Goal: Navigation & Orientation: Find specific page/section

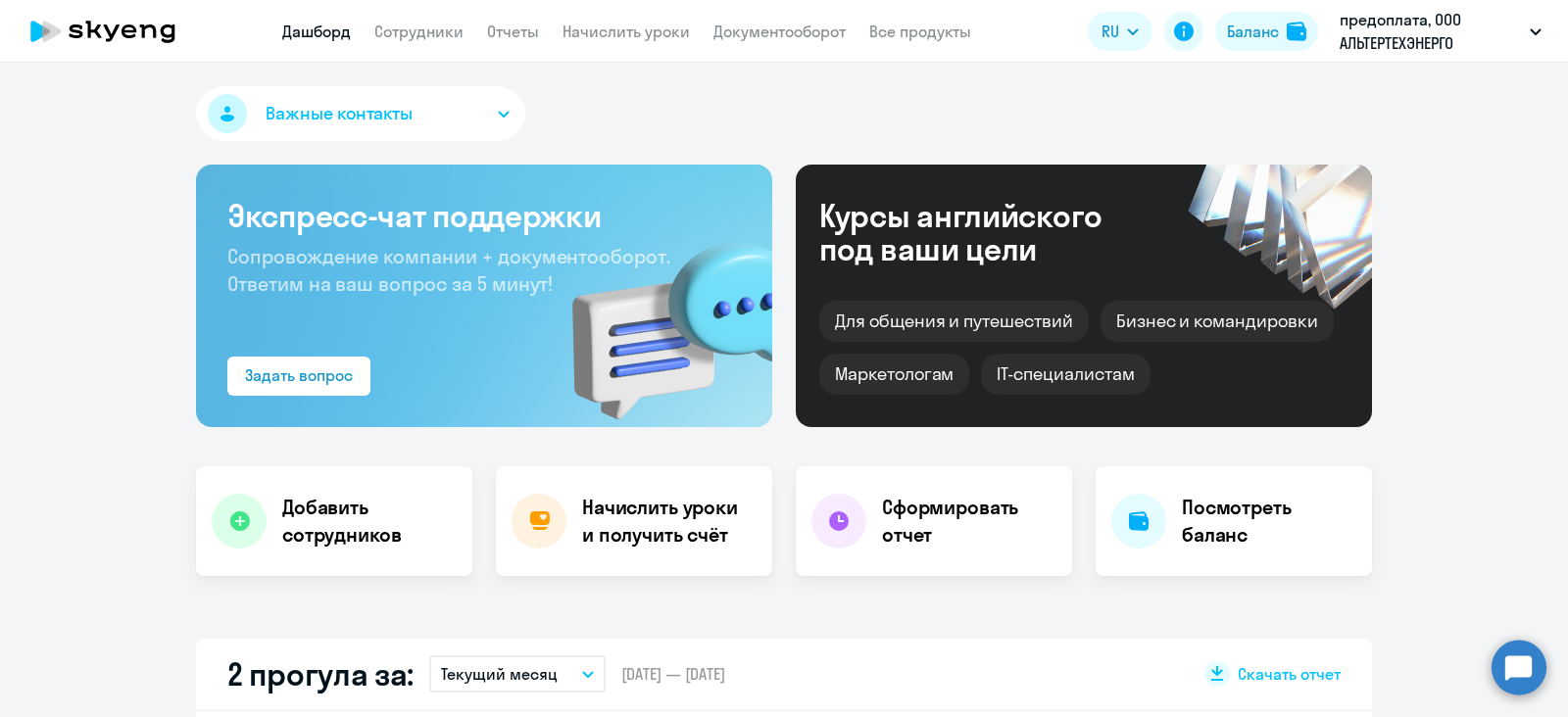
scroll to position [120, 0]
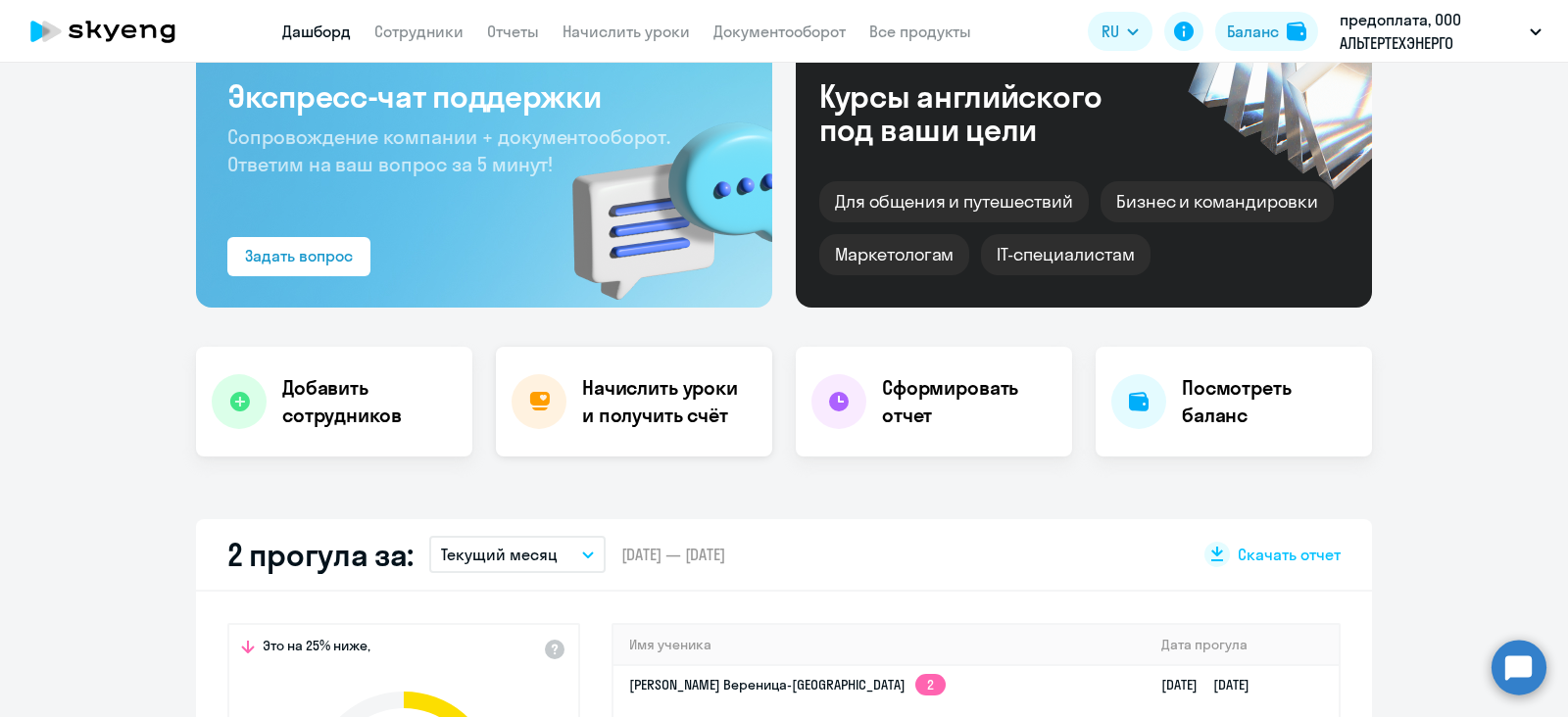
select select "30"
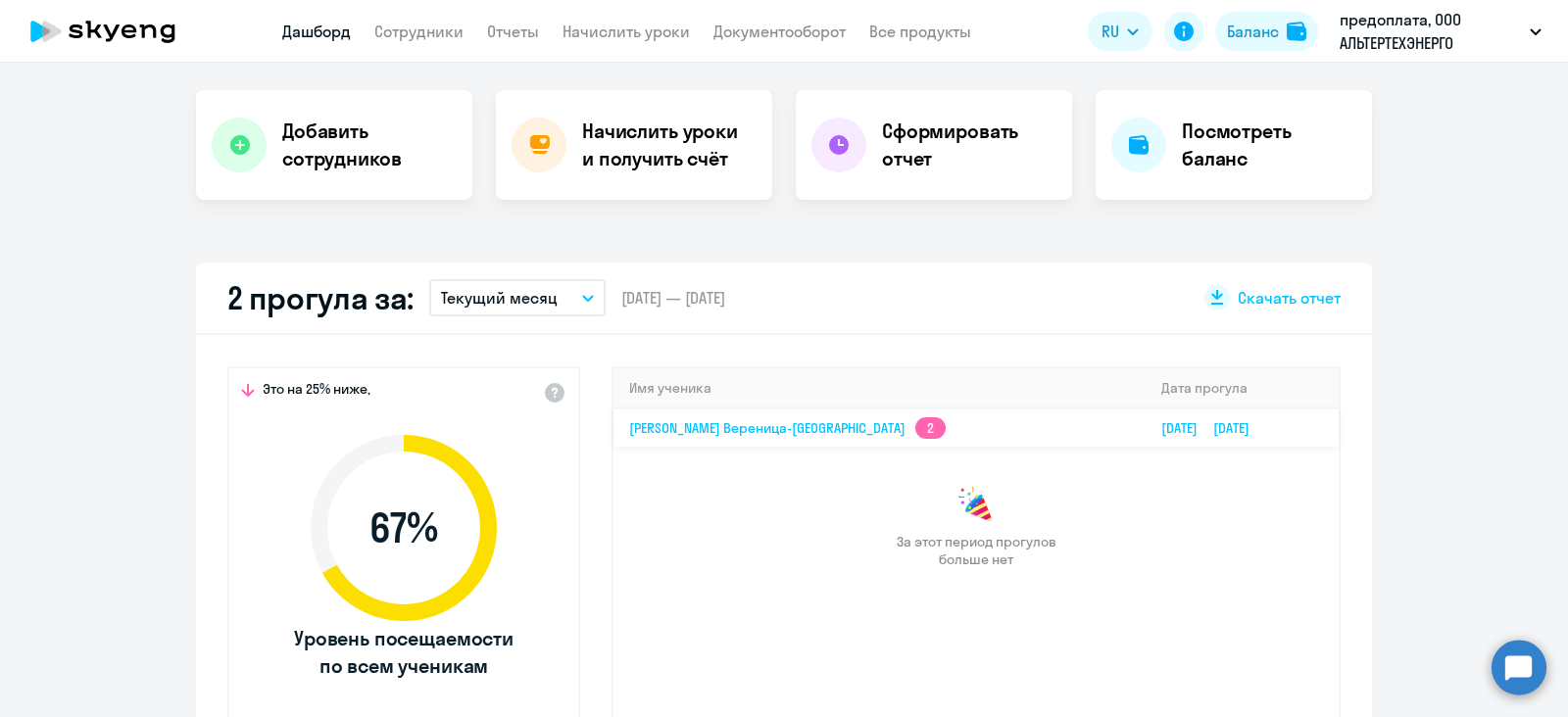
click at [679, 438] on td "[PERSON_NAME] Вереница-[PERSON_NAME] 2" at bounding box center [879, 428] width 533 height 39
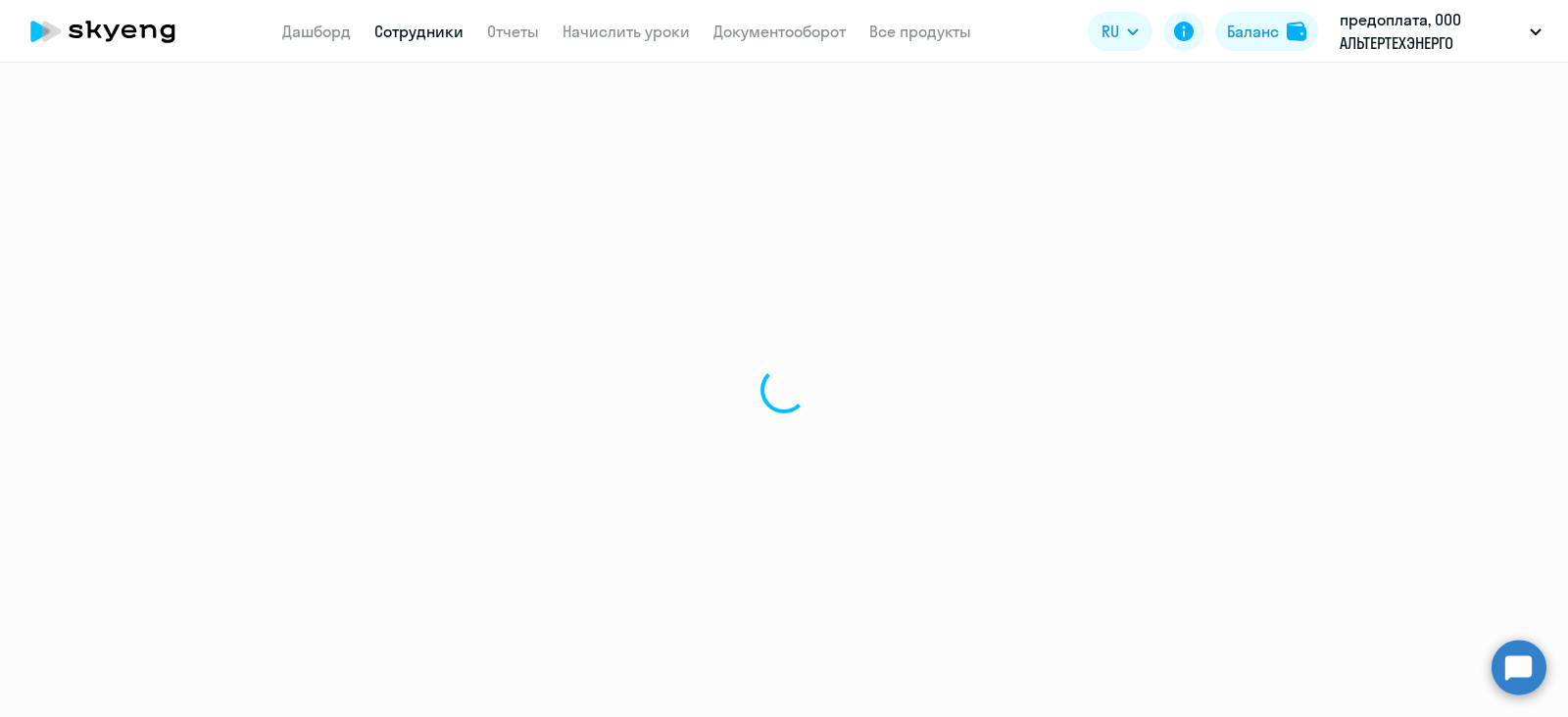
select select "english"
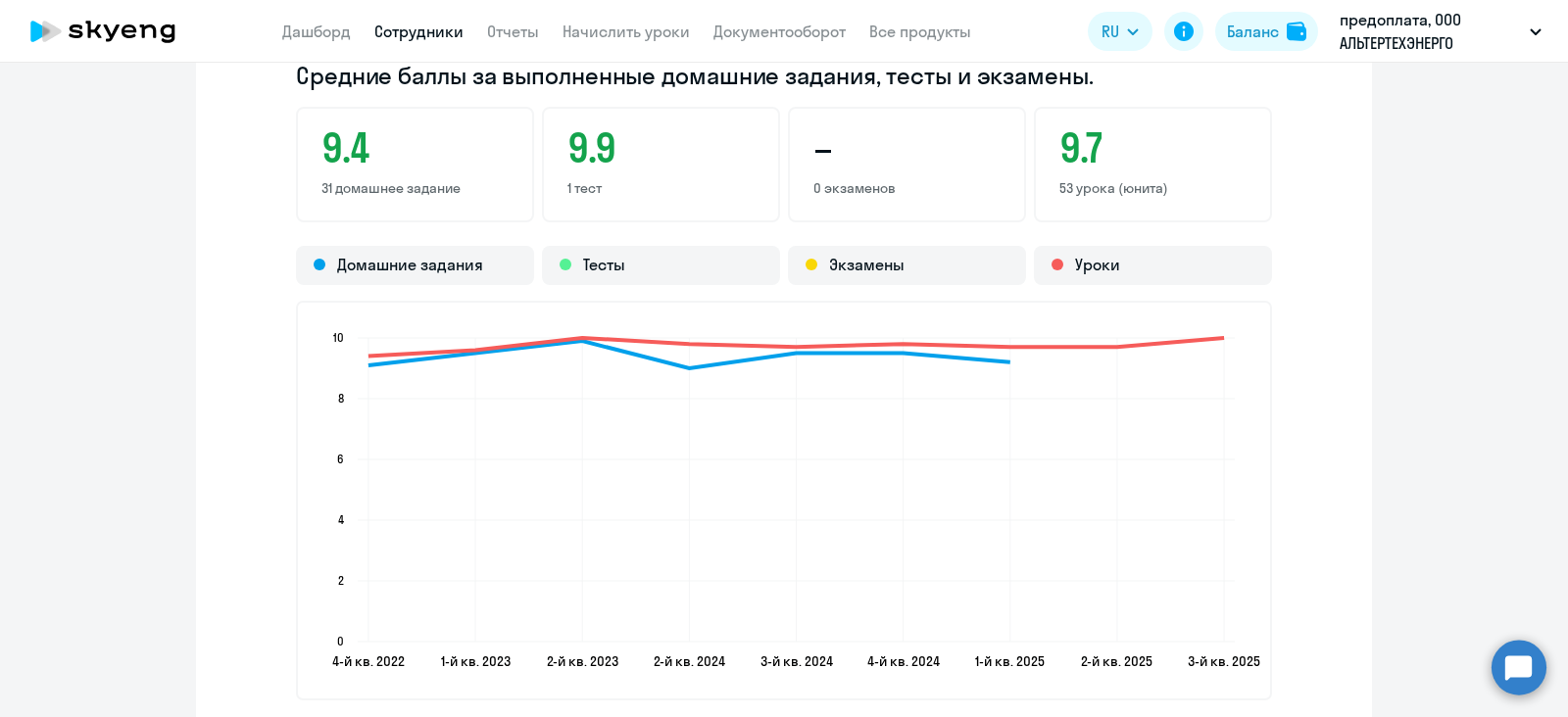
scroll to position [1250, 0]
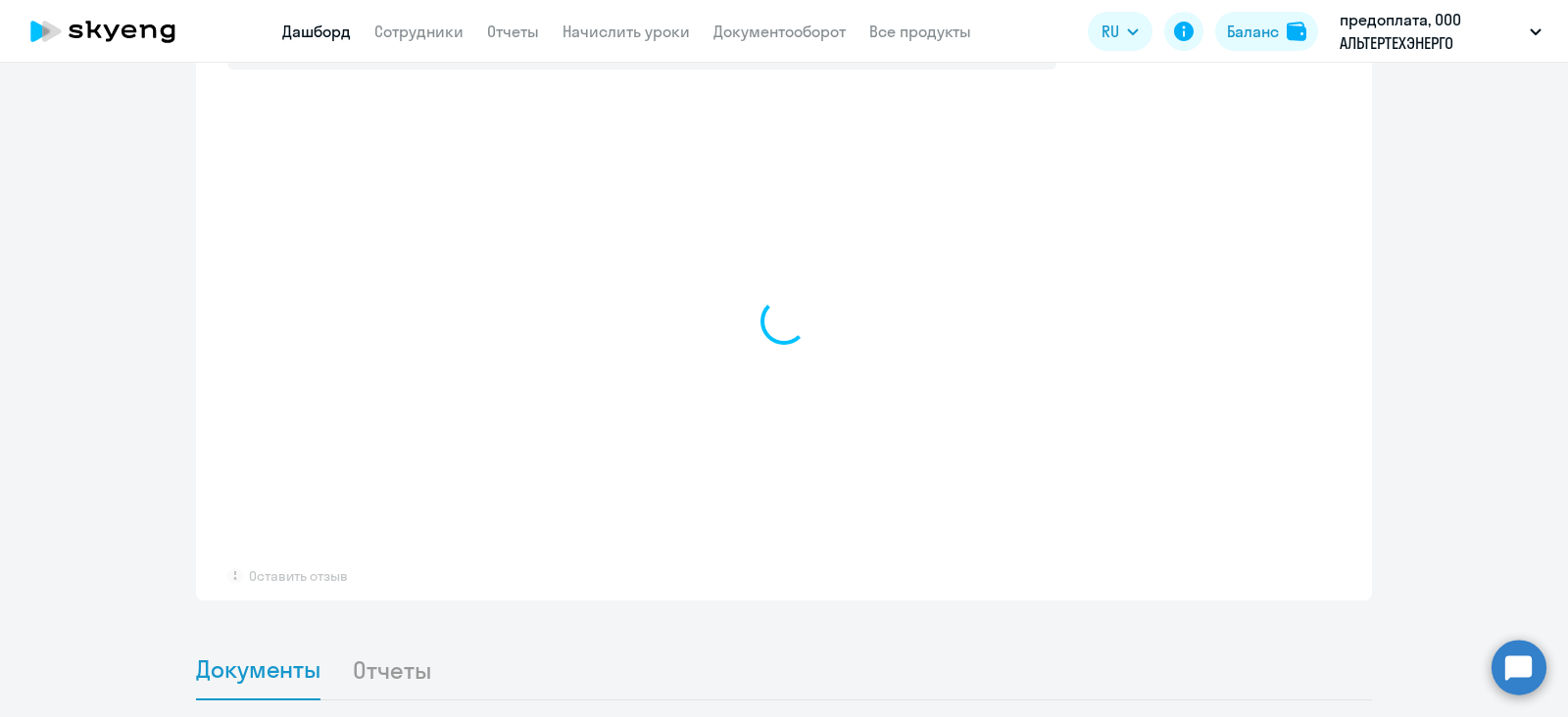
select select "30"
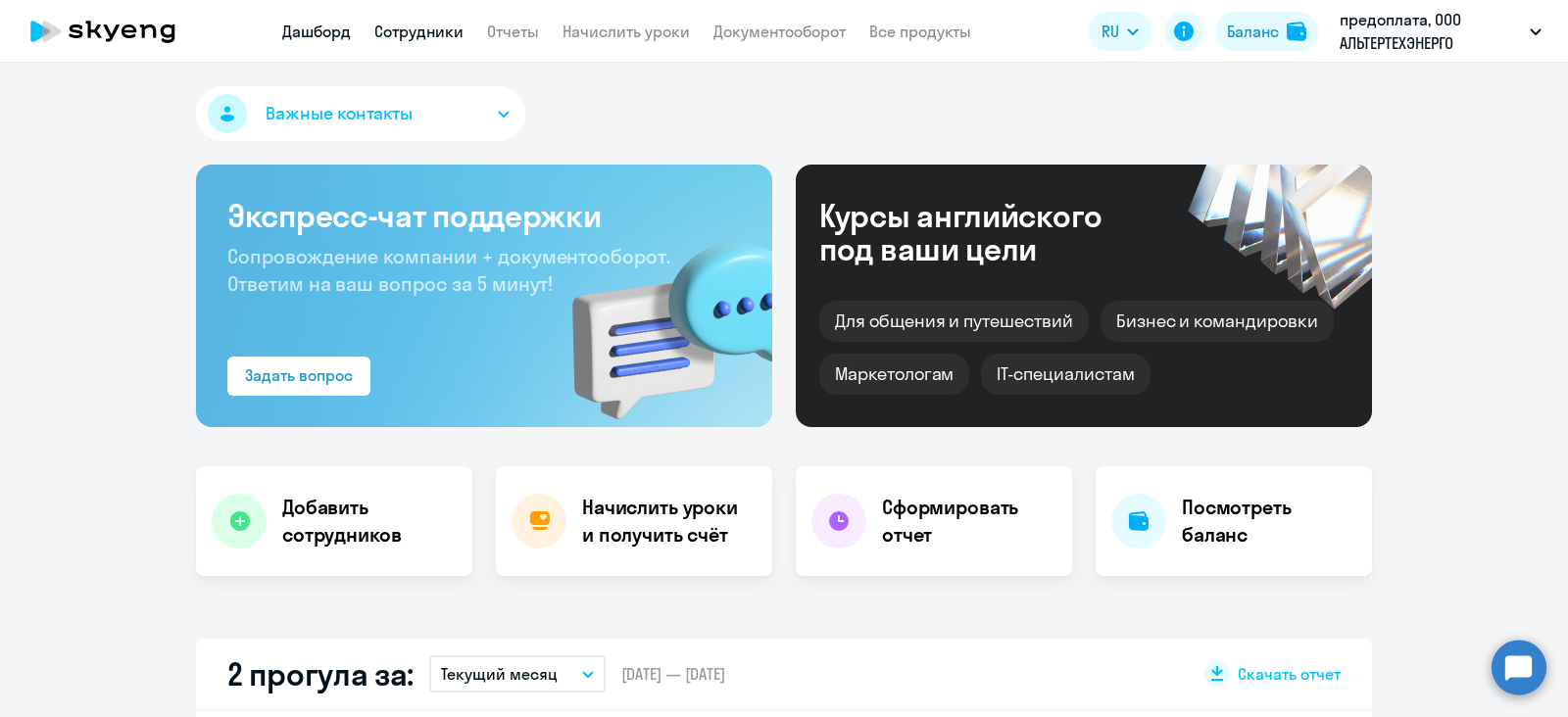
click at [408, 39] on link "Сотрудники" at bounding box center [419, 32] width 89 height 20
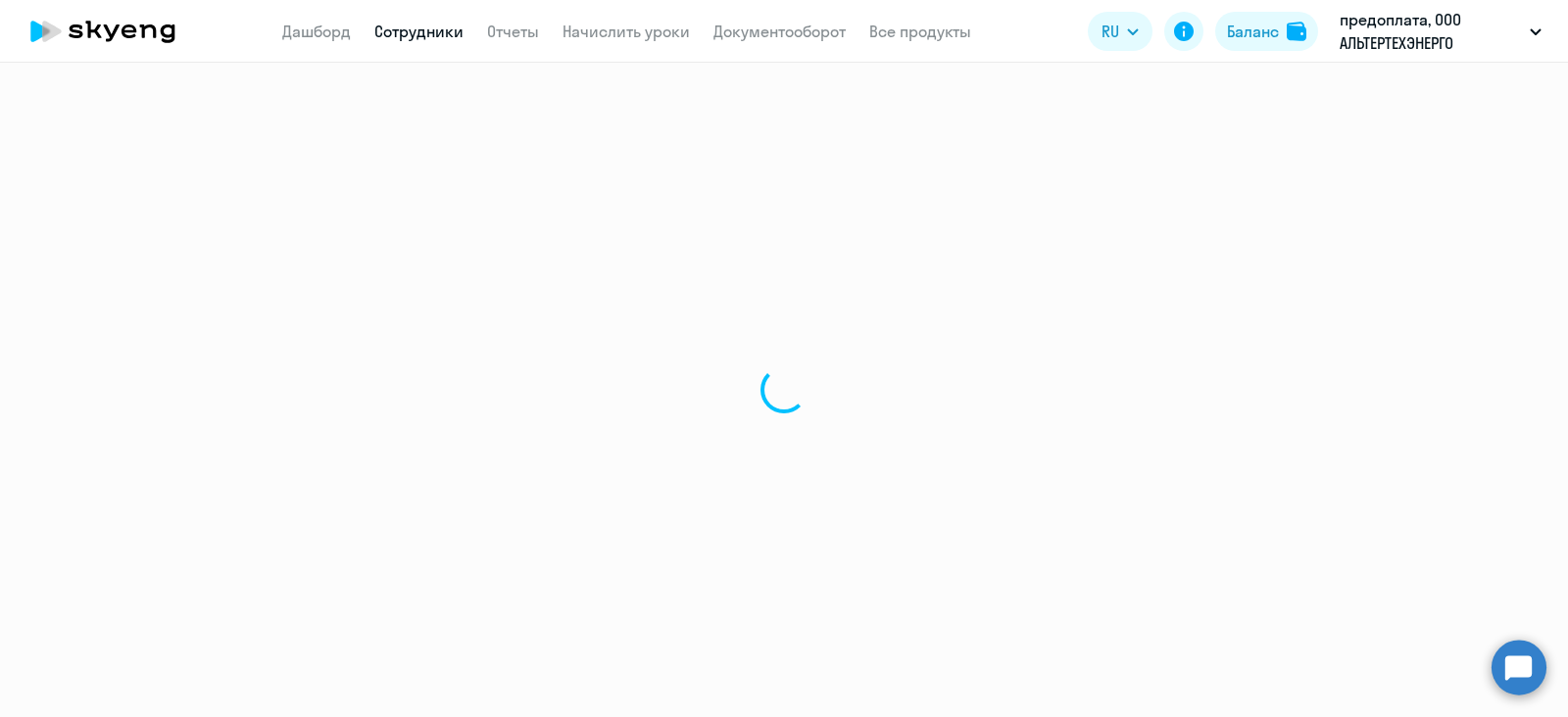
select select "30"
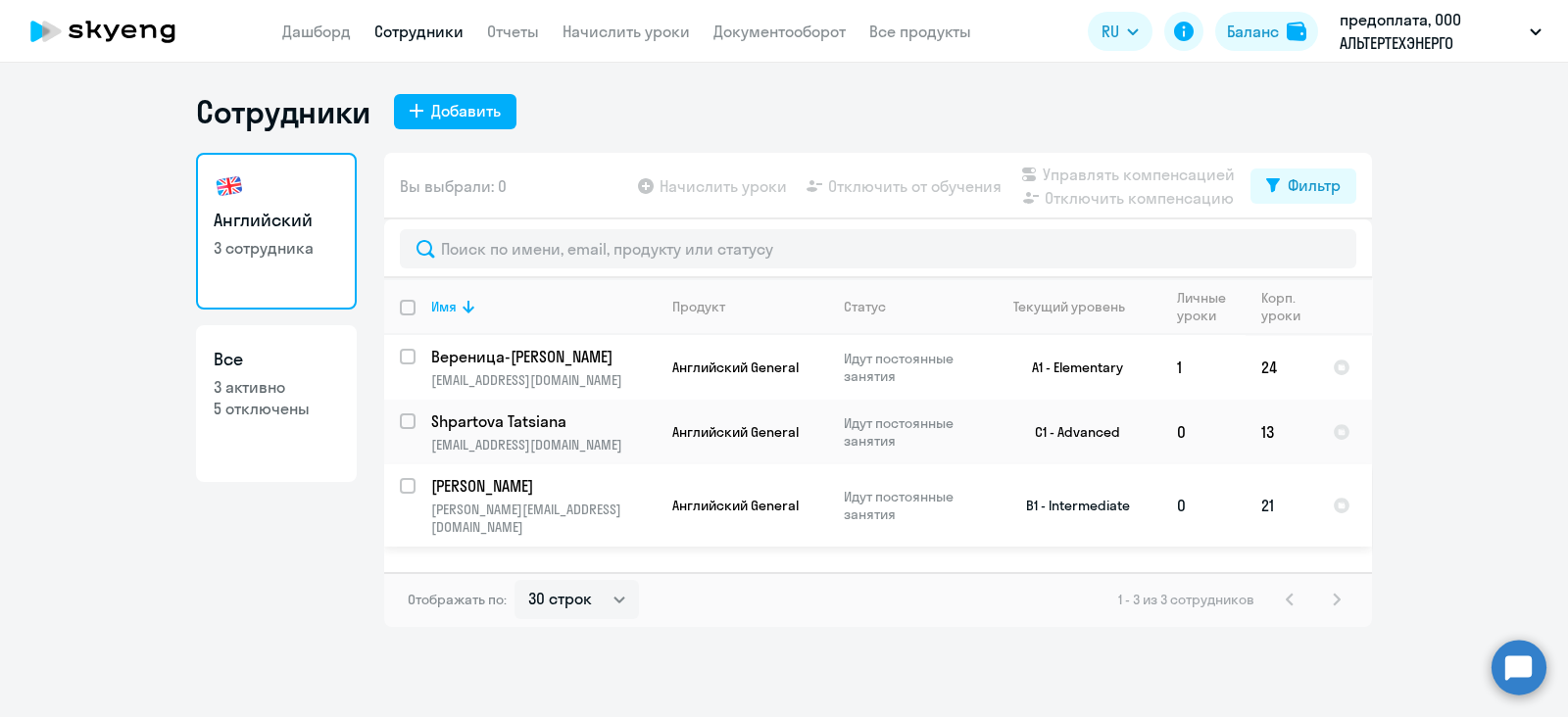
click at [547, 487] on p "[PERSON_NAME]" at bounding box center [541, 486] width 221 height 22
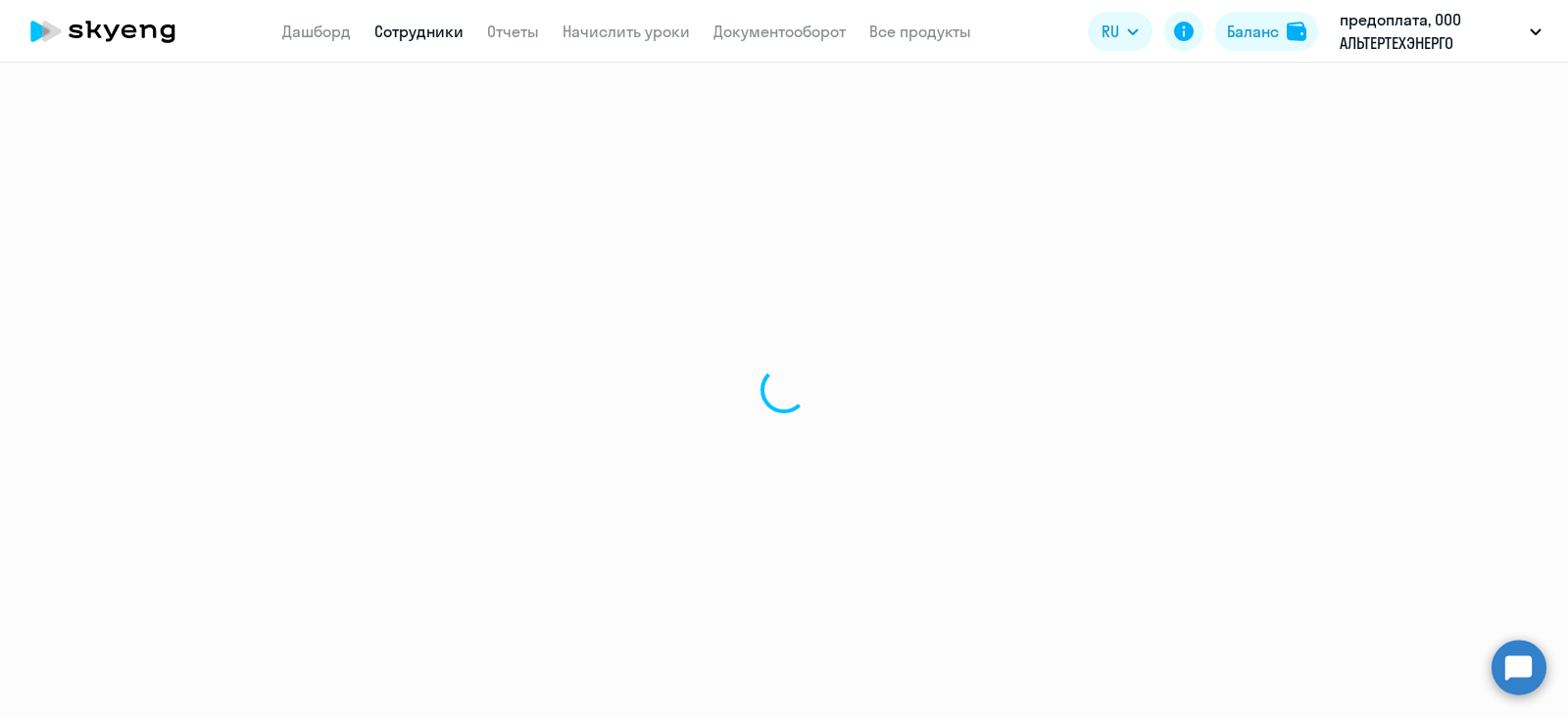
select select "english"
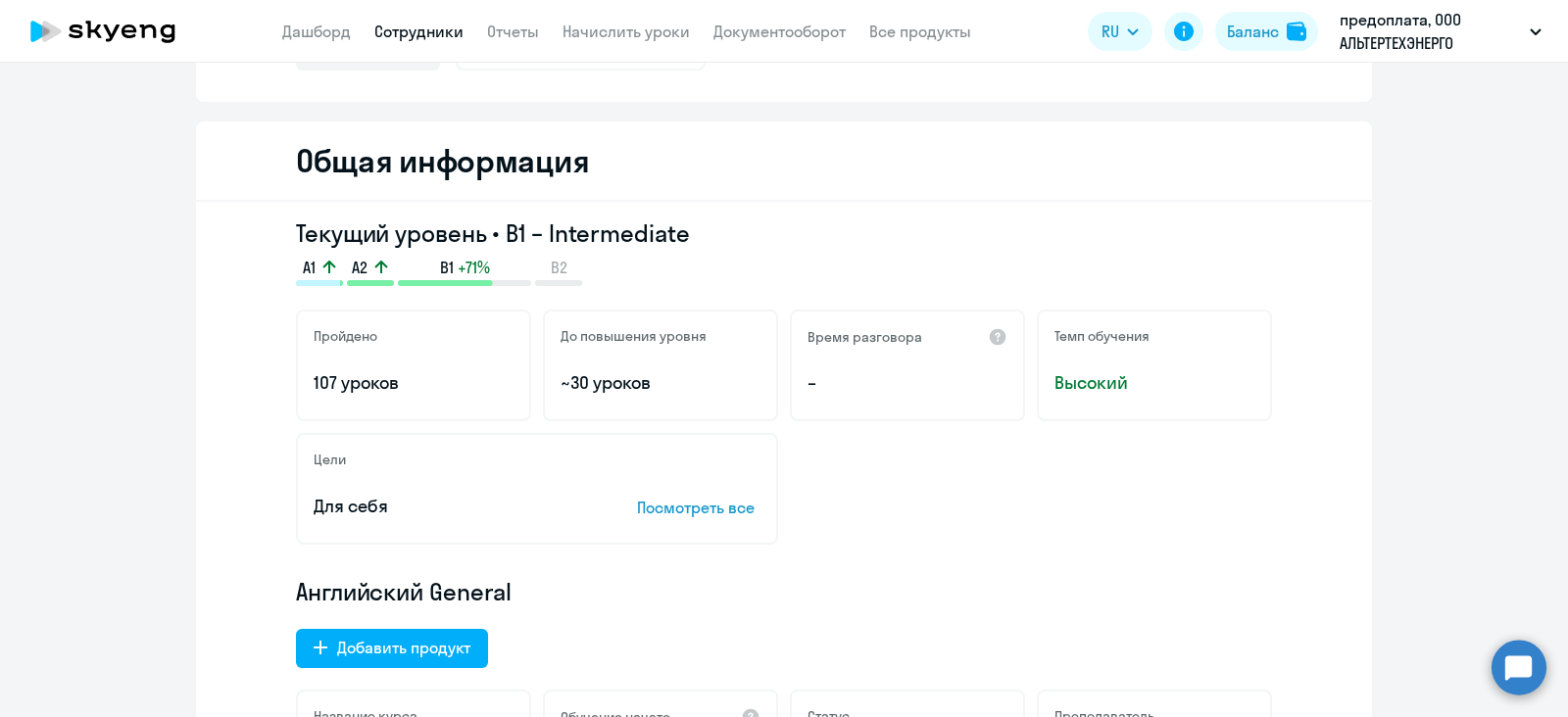
scroll to position [178, 0]
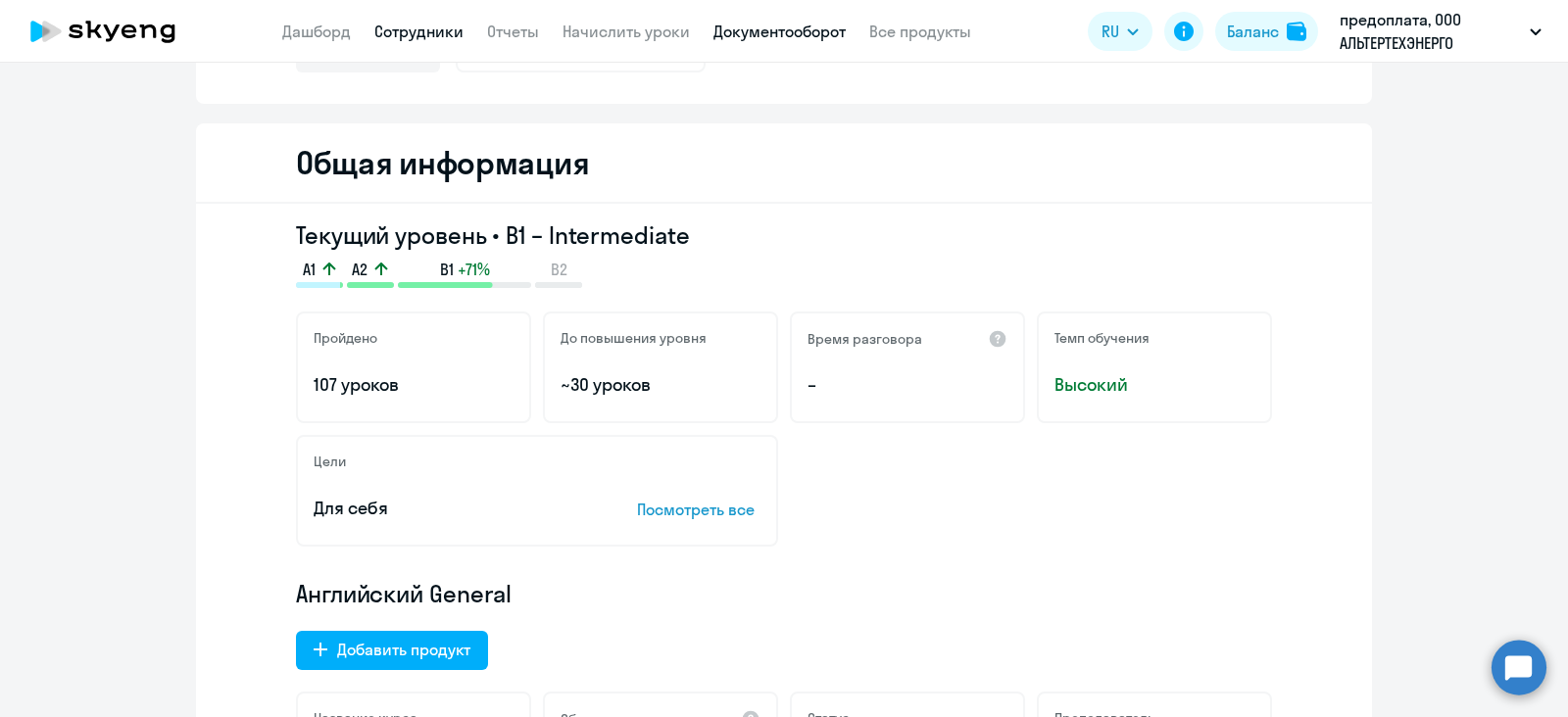
click at [738, 25] on link "Документооборот" at bounding box center [780, 32] width 132 height 20
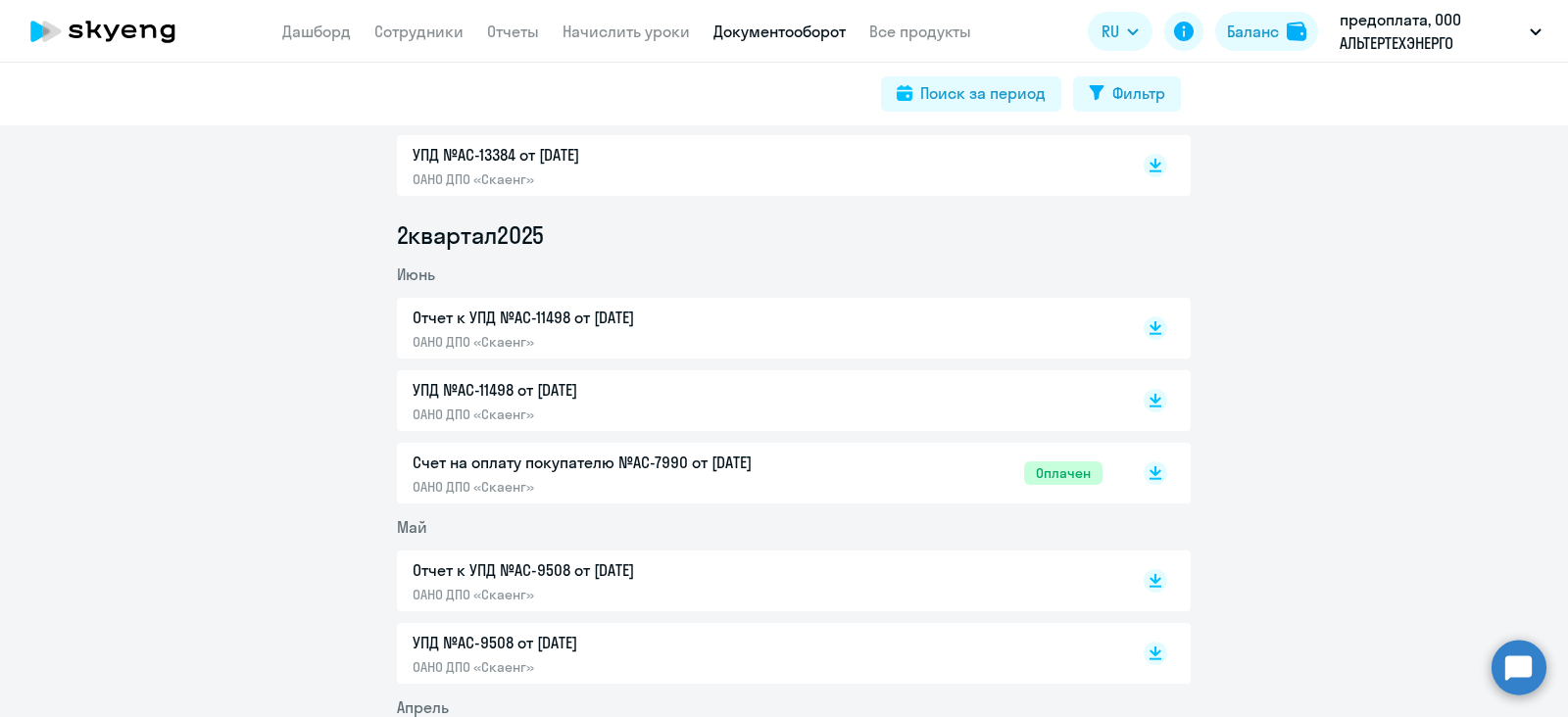
scroll to position [869, 0]
